Goal: Transaction & Acquisition: Purchase product/service

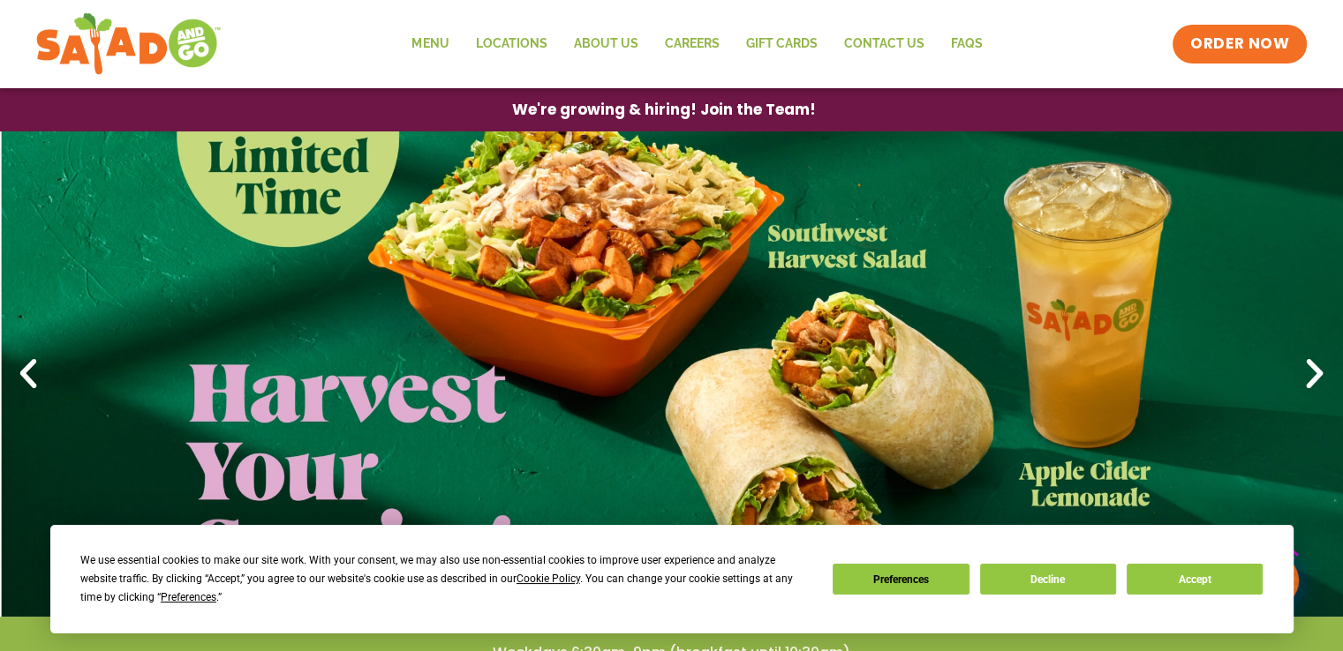
scroll to position [88, 0]
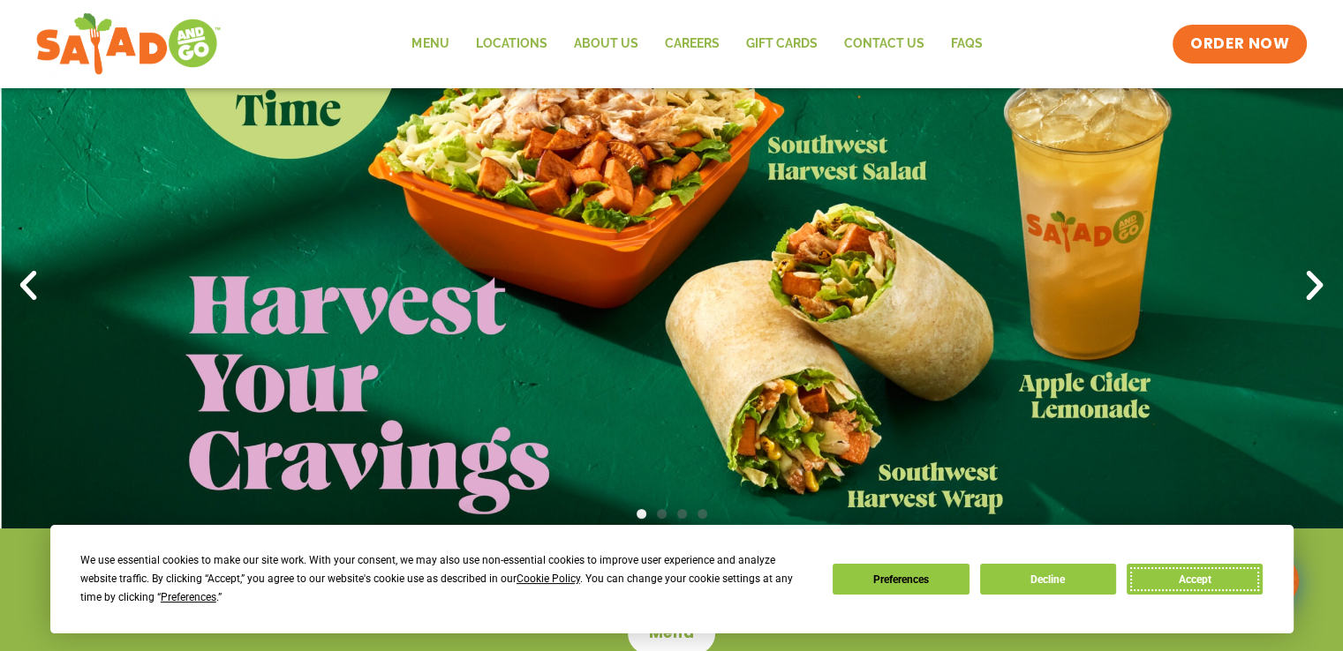
click at [1222, 583] on button "Accept" at bounding box center [1194, 579] width 136 height 31
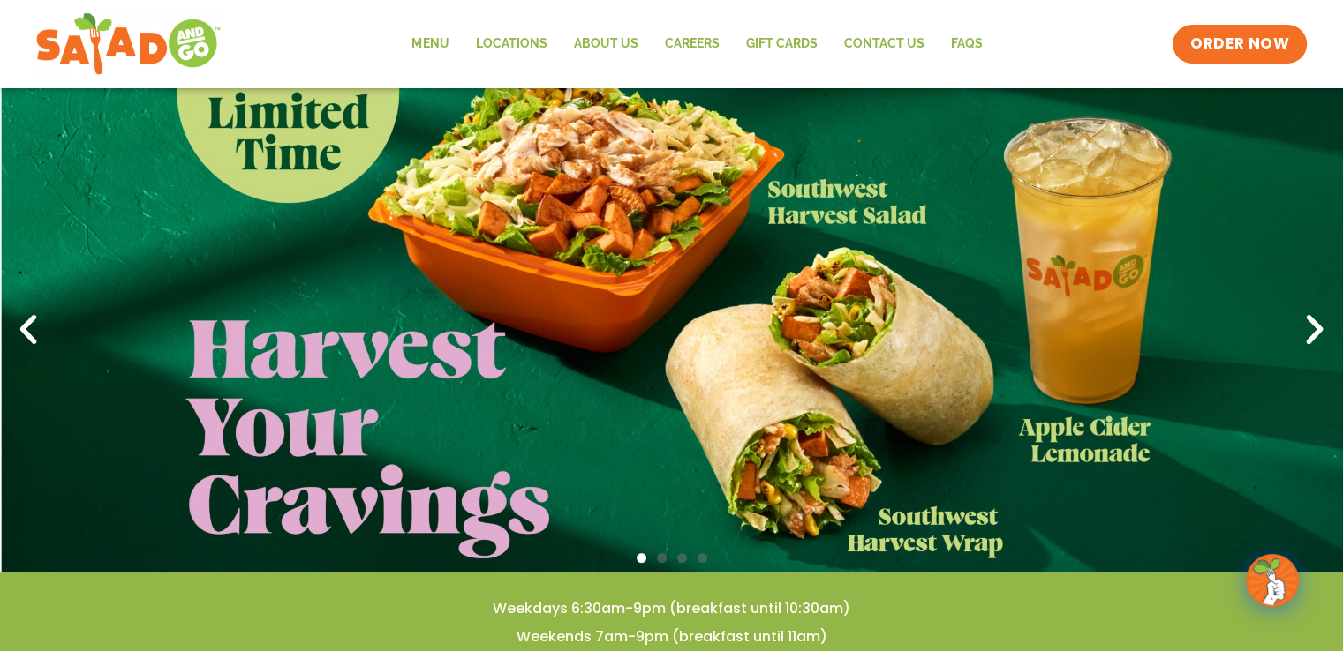
scroll to position [0, 0]
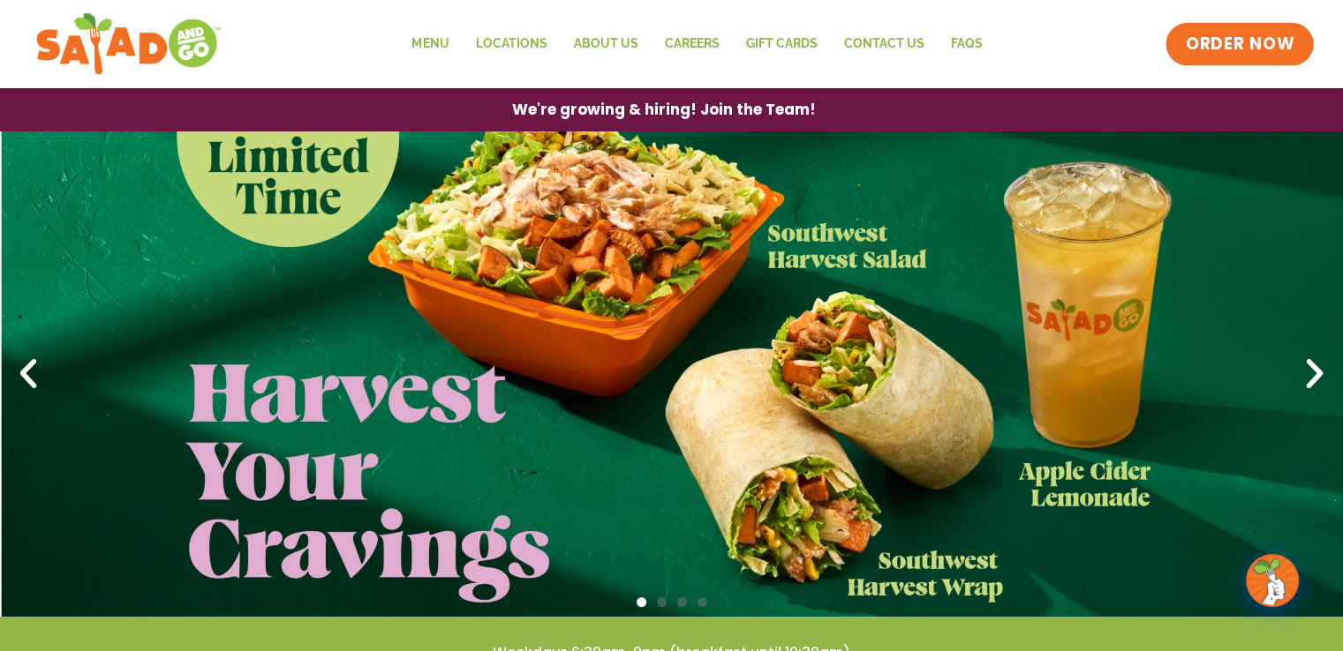
click at [1253, 39] on span "ORDER NOW" at bounding box center [1239, 44] width 109 height 23
click at [1243, 31] on link "ORDER NOW" at bounding box center [1239, 44] width 148 height 42
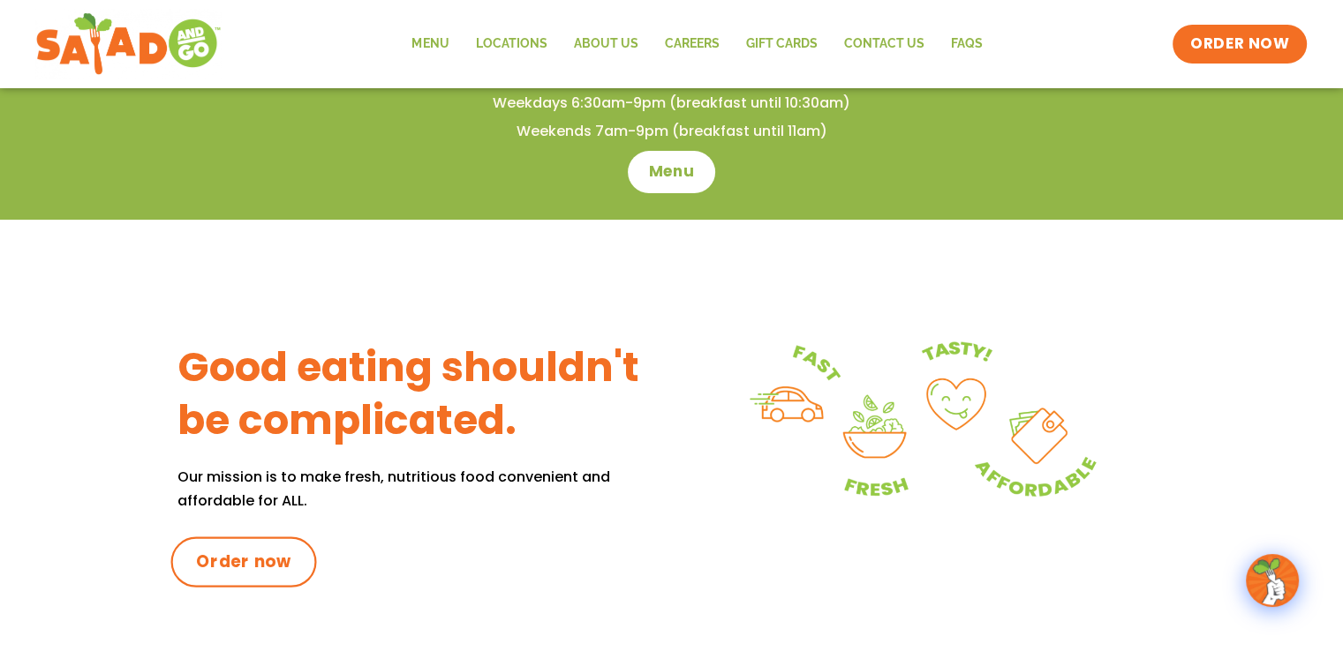
scroll to position [618, 0]
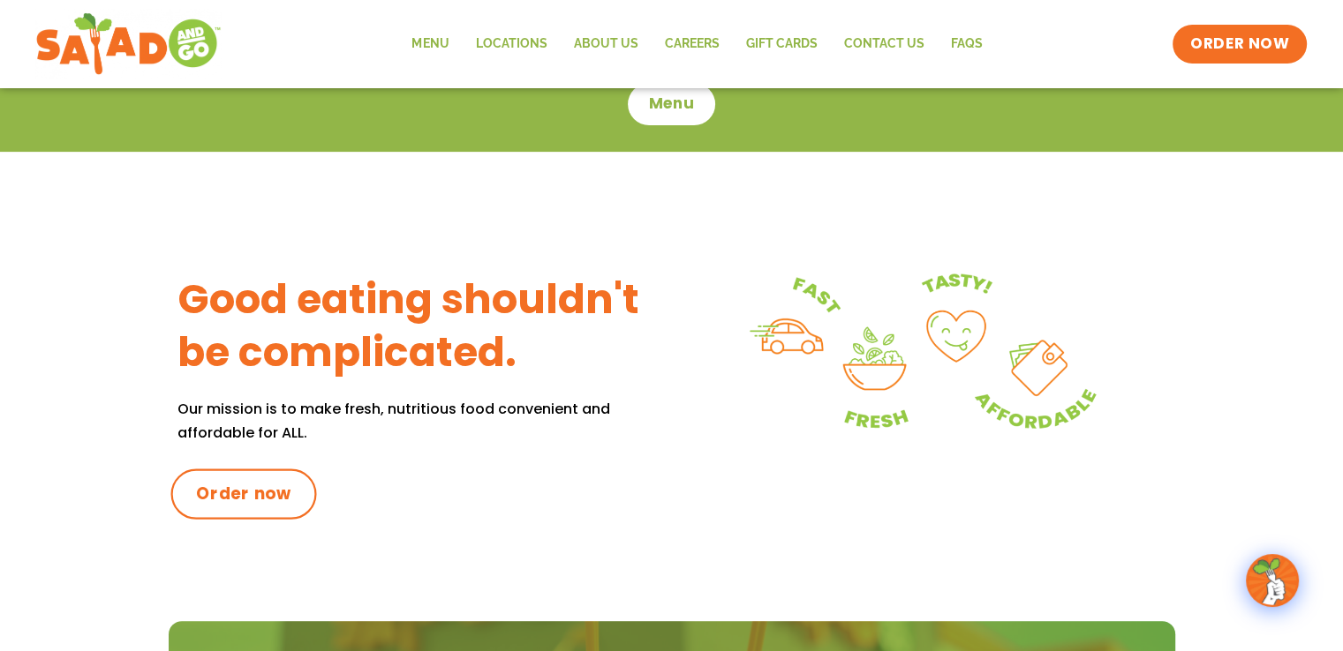
click at [205, 515] on link "Order now" at bounding box center [243, 494] width 146 height 50
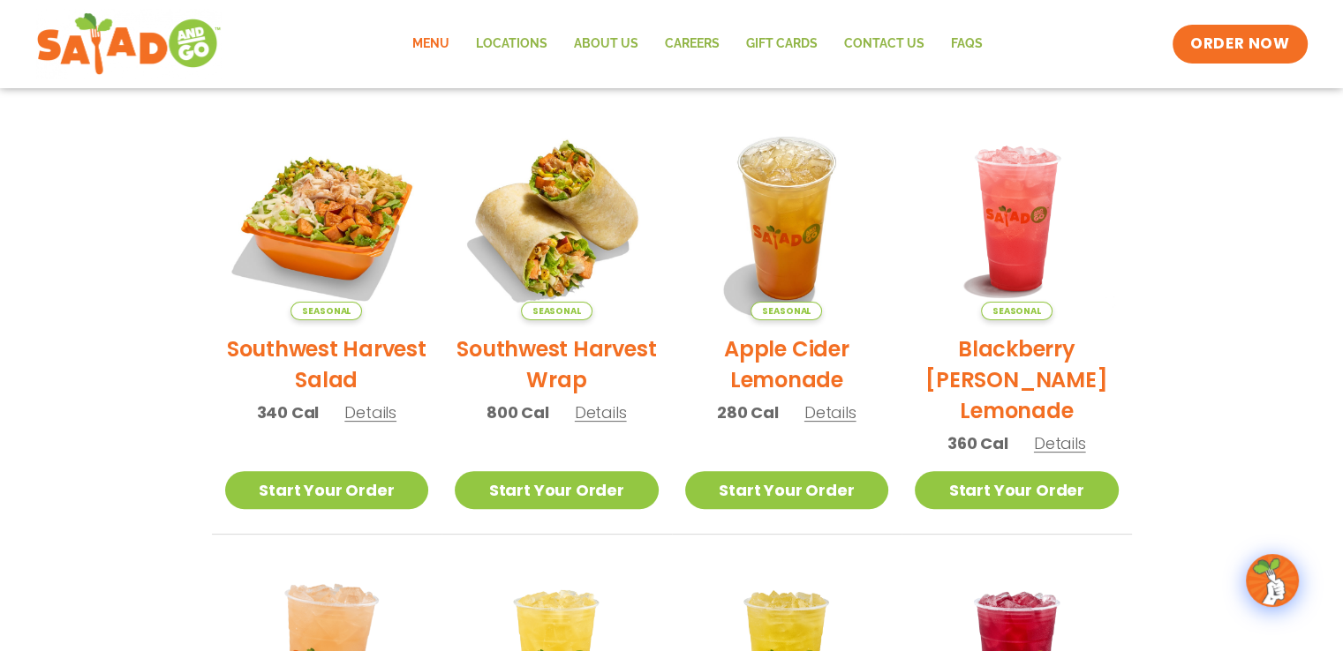
scroll to position [530, 0]
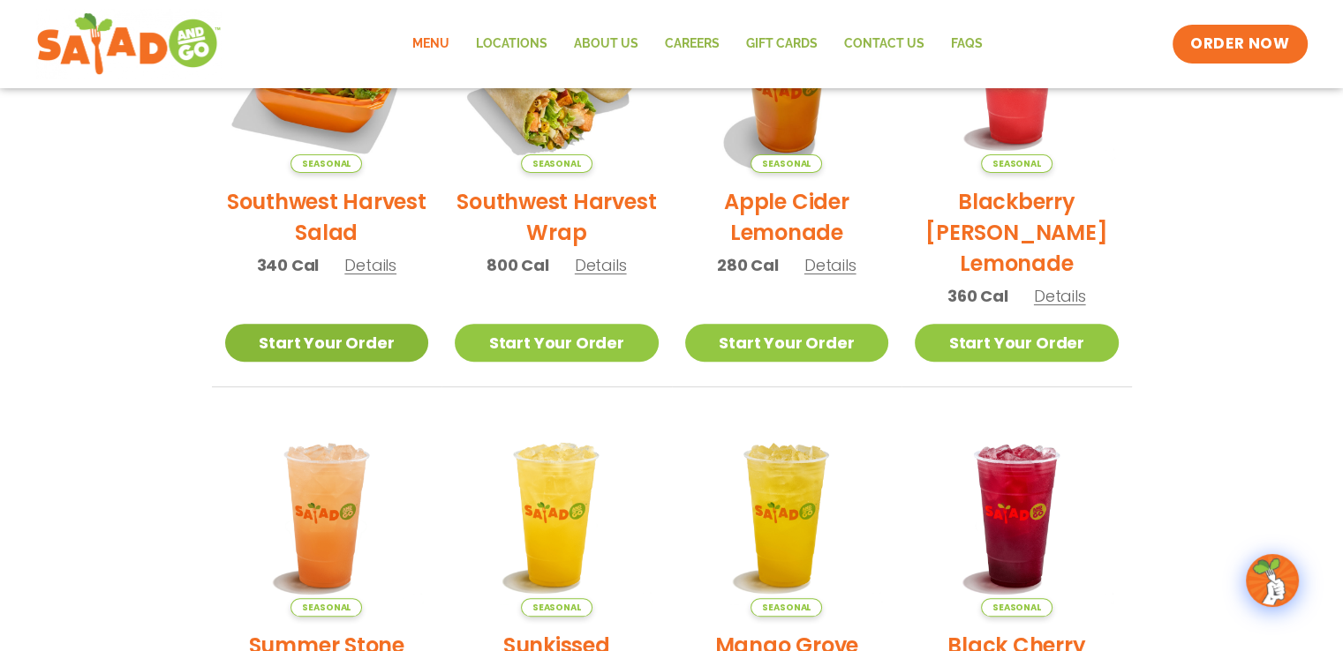
click at [343, 352] on link "Start Your Order" at bounding box center [327, 343] width 204 height 38
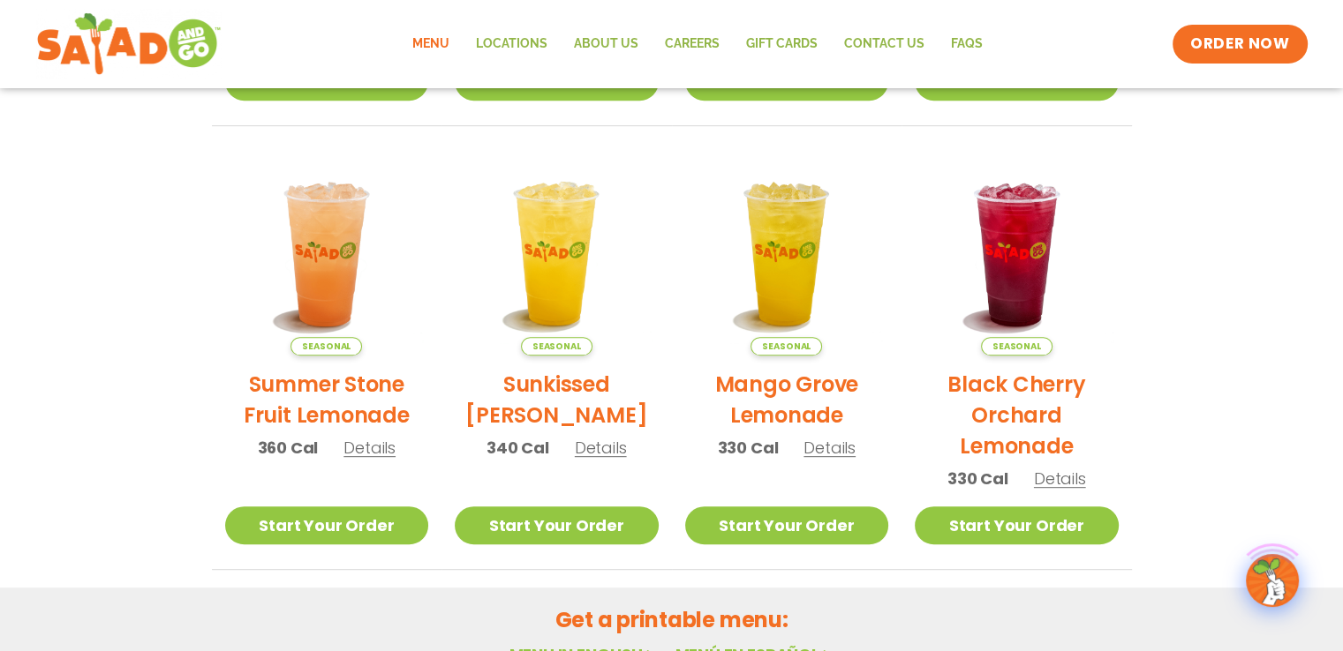
scroll to position [794, 0]
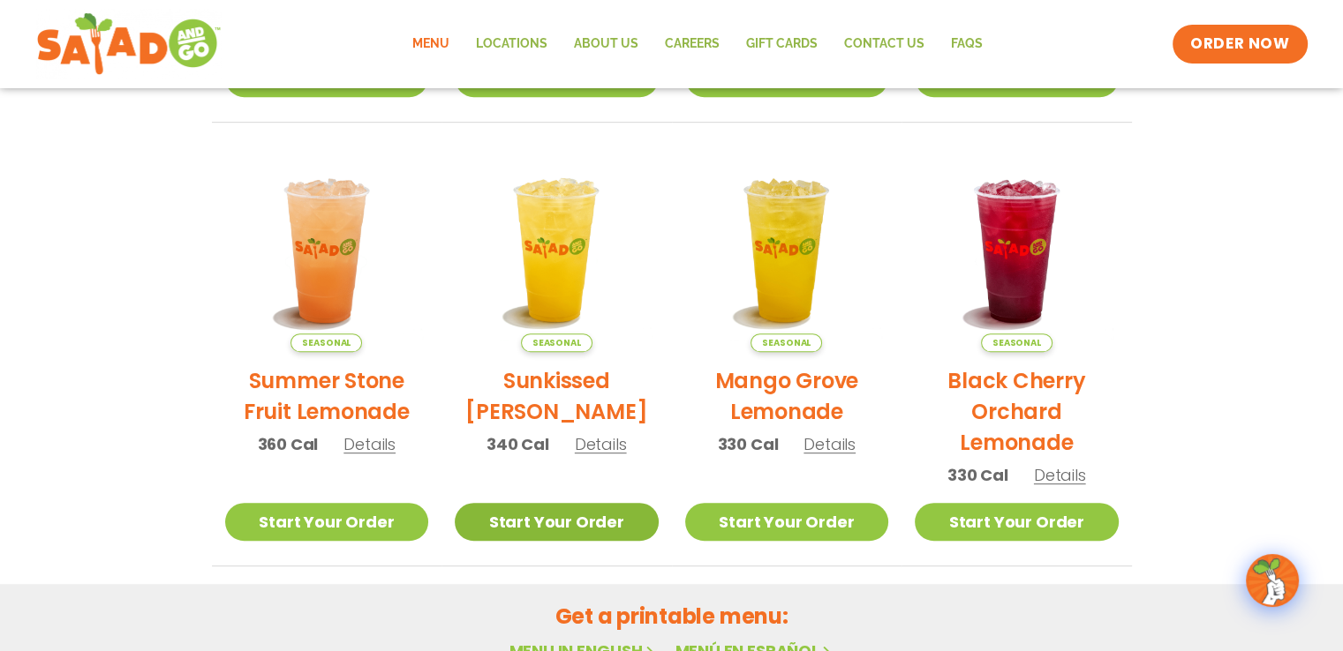
click at [525, 520] on link "Start Your Order" at bounding box center [557, 522] width 204 height 38
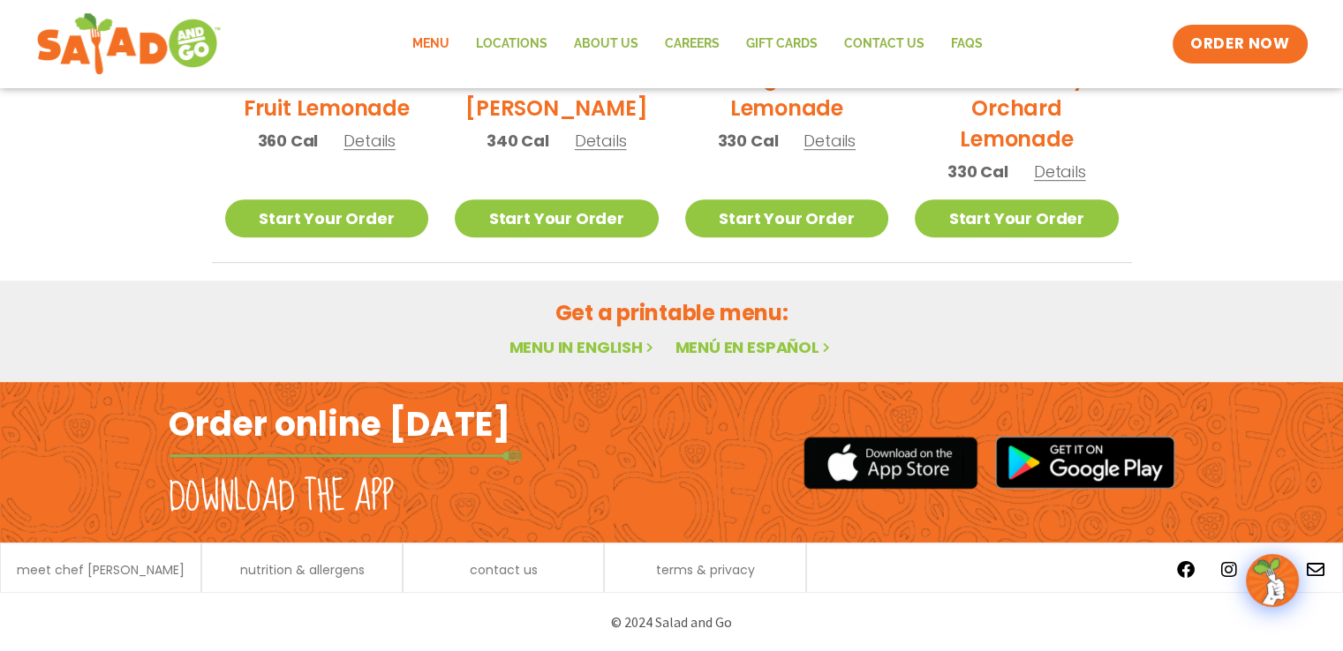
scroll to position [1010, 0]
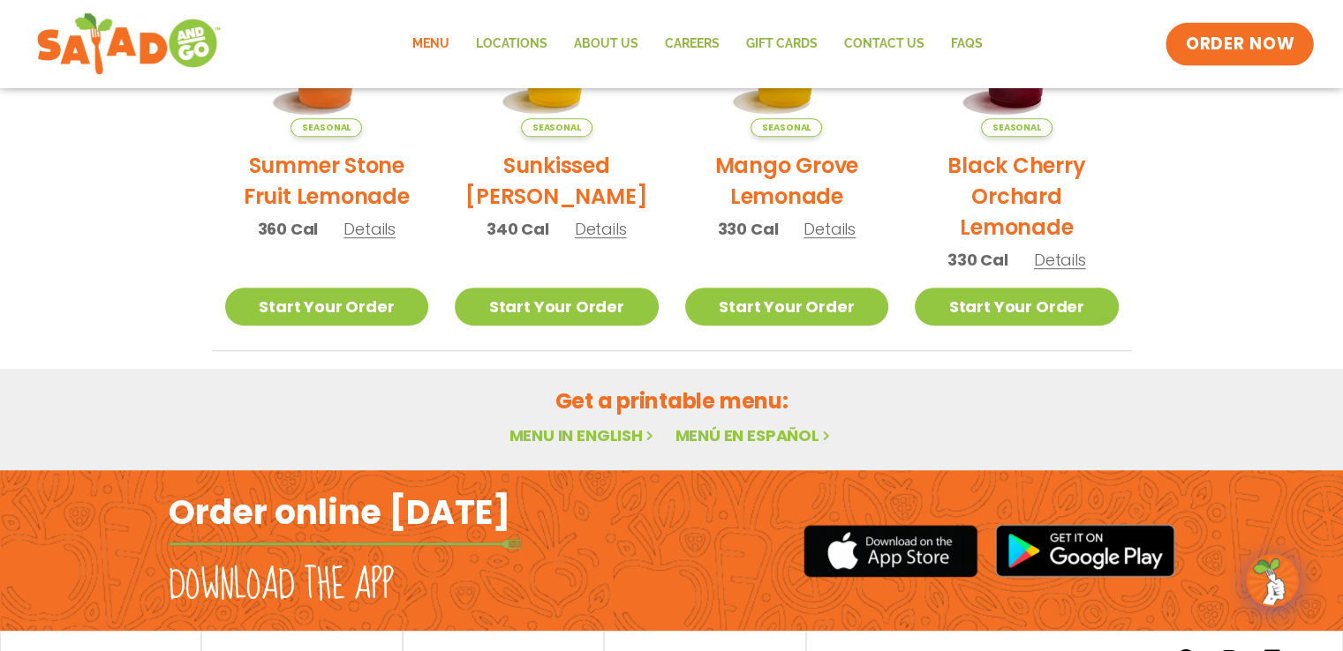
click at [1255, 34] on span "ORDER NOW" at bounding box center [1239, 44] width 109 height 23
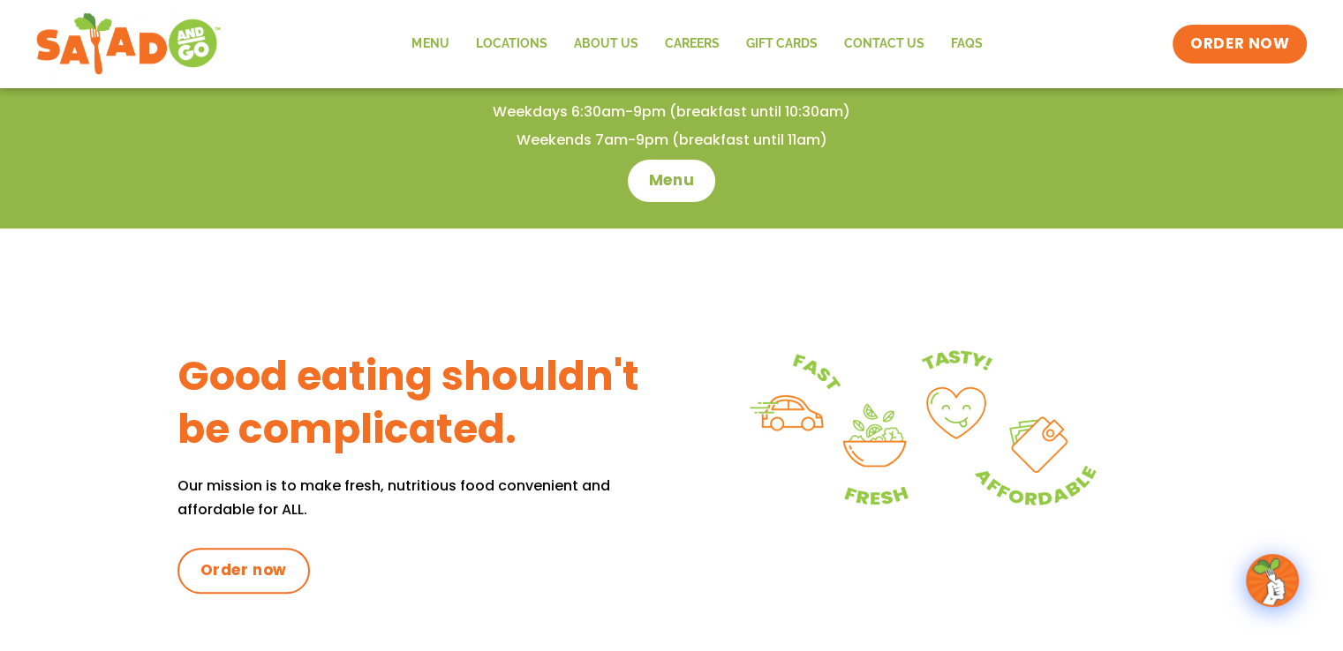
scroll to position [530, 0]
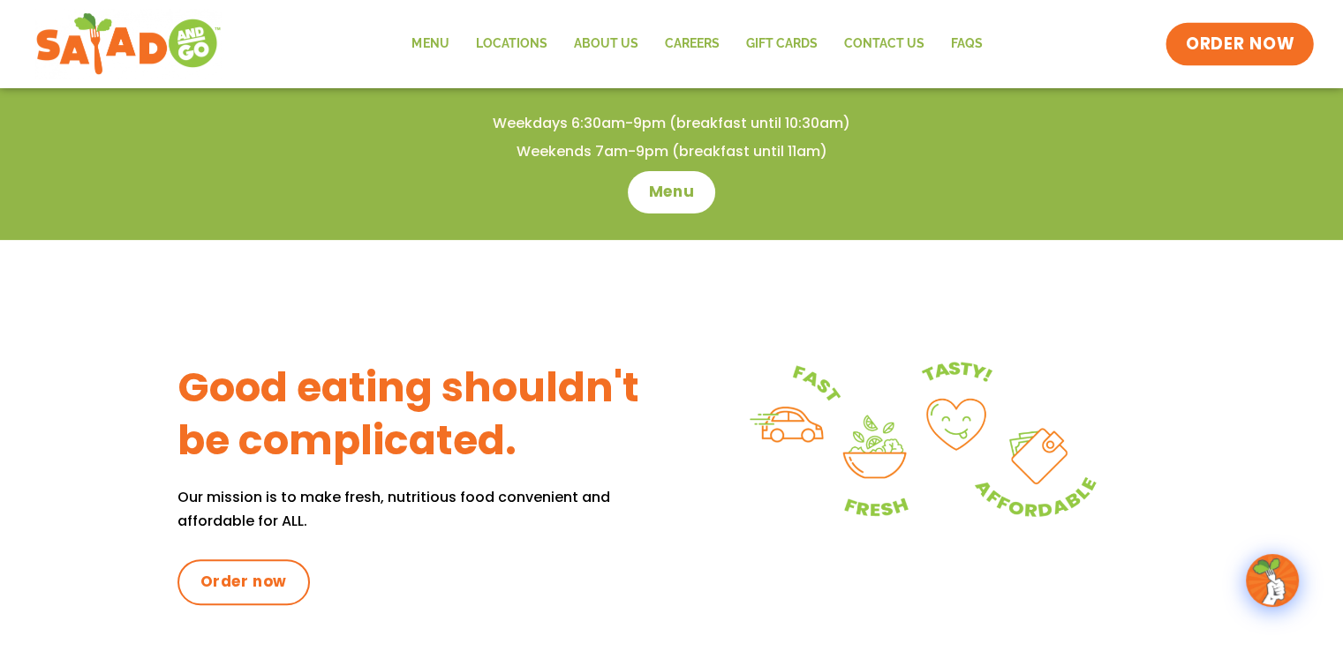
click at [1297, 40] on link "ORDER NOW" at bounding box center [1239, 44] width 148 height 42
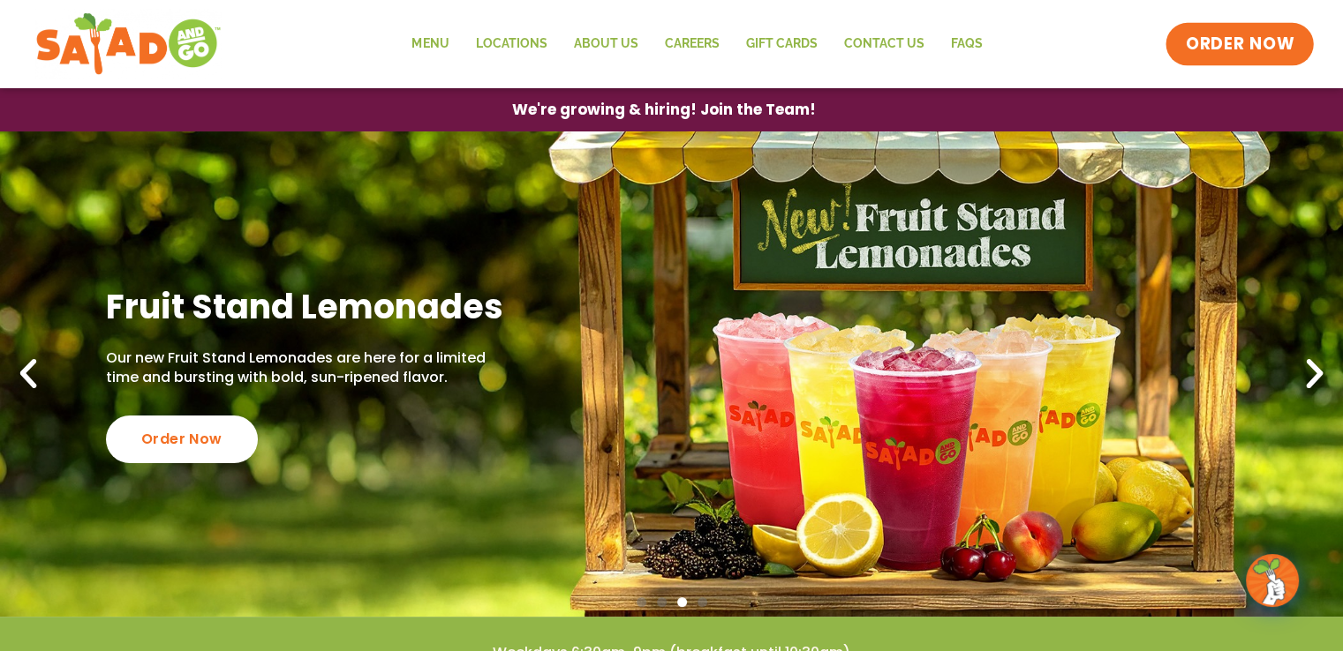
click at [1208, 37] on span "ORDER NOW" at bounding box center [1239, 44] width 109 height 23
